Goal: Navigation & Orientation: Find specific page/section

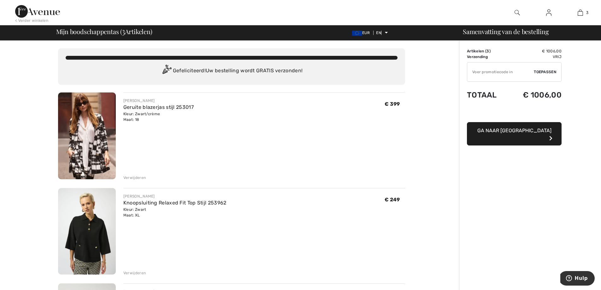
click at [138, 178] on font "Verwijderen" at bounding box center [134, 177] width 22 height 4
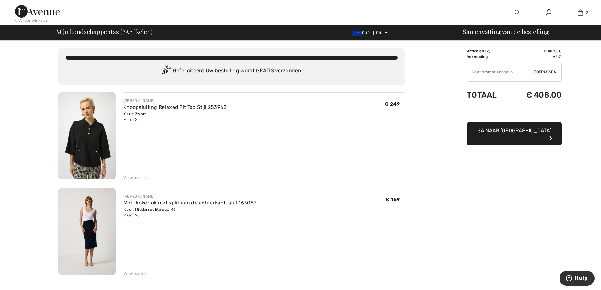
click at [134, 178] on font "Verwijderen" at bounding box center [134, 177] width 22 height 4
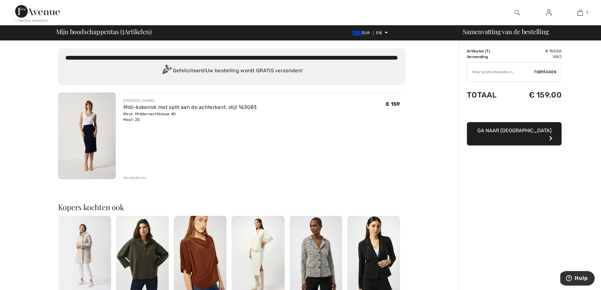
click at [134, 178] on font "Verwijderen" at bounding box center [134, 177] width 22 height 4
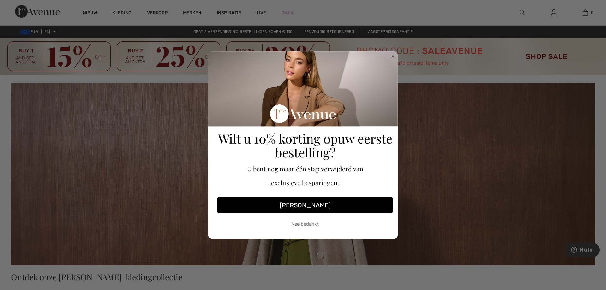
click at [307, 223] on font "Nee bedankt" at bounding box center [304, 224] width 27 height 6
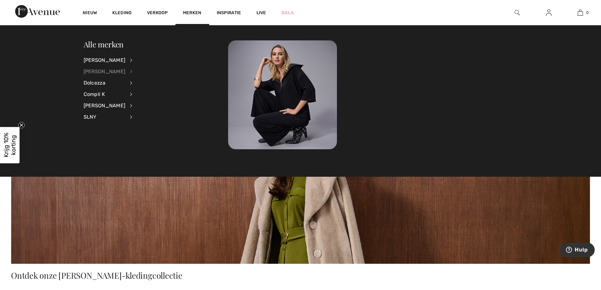
click at [92, 71] on font "[PERSON_NAME]" at bounding box center [105, 71] width 42 height 6
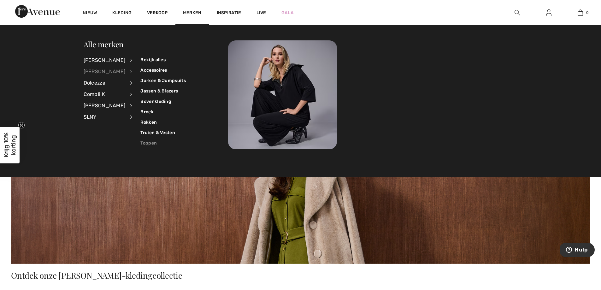
click at [141, 142] on font "Toppen" at bounding box center [148, 142] width 16 height 5
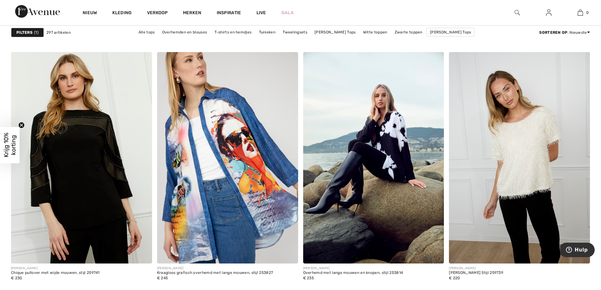
scroll to position [2679, 0]
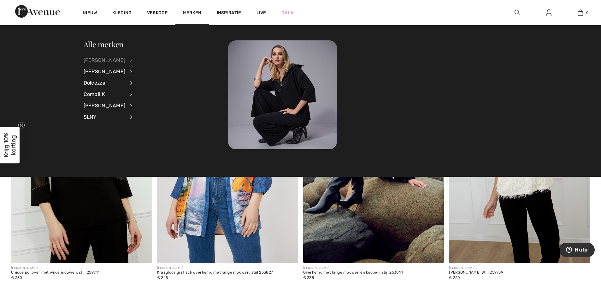
click at [98, 60] on font "[PERSON_NAME]" at bounding box center [105, 60] width 42 height 6
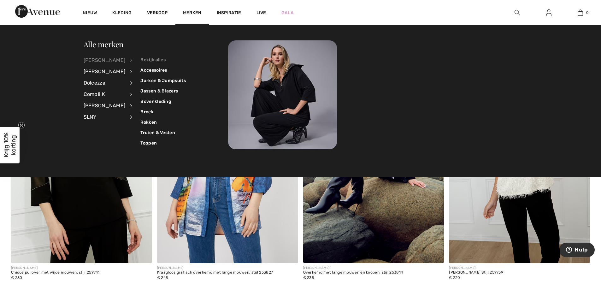
click at [148, 60] on font "Bekijk alles" at bounding box center [152, 59] width 25 height 5
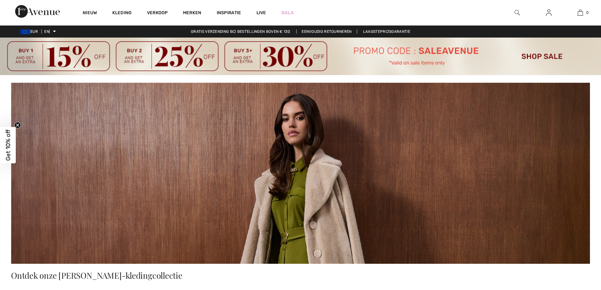
checkbox input "true"
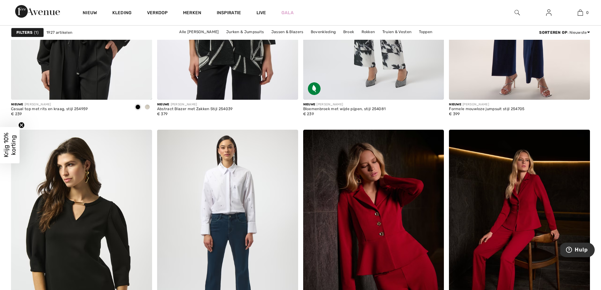
scroll to position [3703, 0]
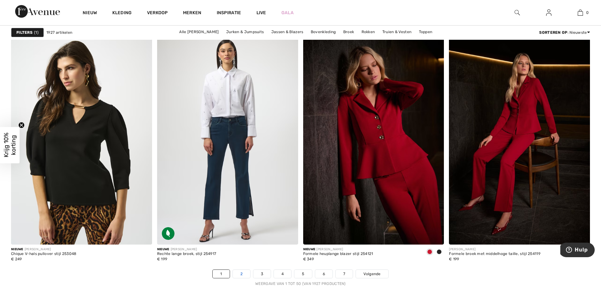
click at [241, 273] on font "2" at bounding box center [241, 274] width 2 height 4
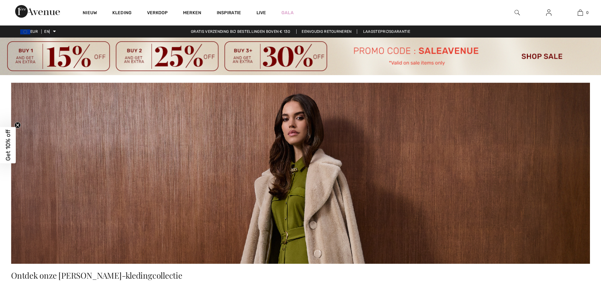
checkbox input "true"
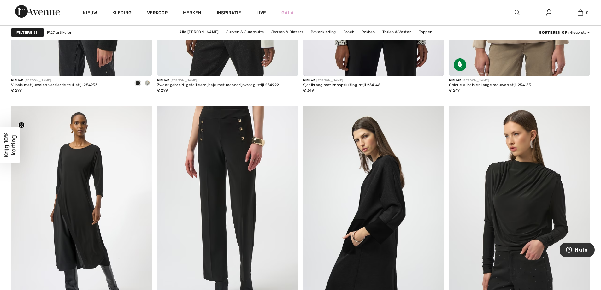
scroll to position [1530, 0]
